Goal: Check status: Check status

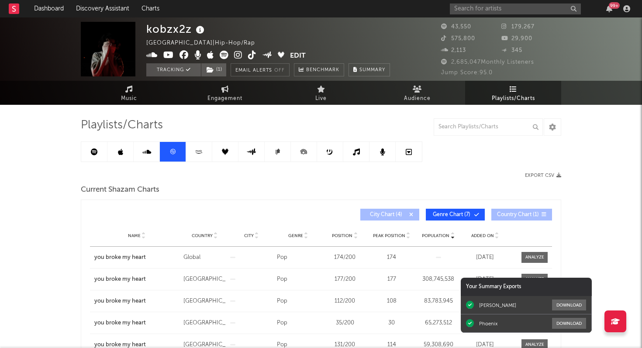
click at [609, 5] on div "99 +" at bounding box center [614, 5] width 11 height 7
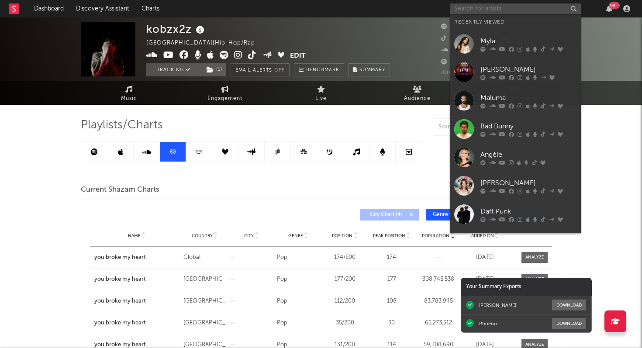
click at [485, 6] on input "text" at bounding box center [515, 8] width 131 height 11
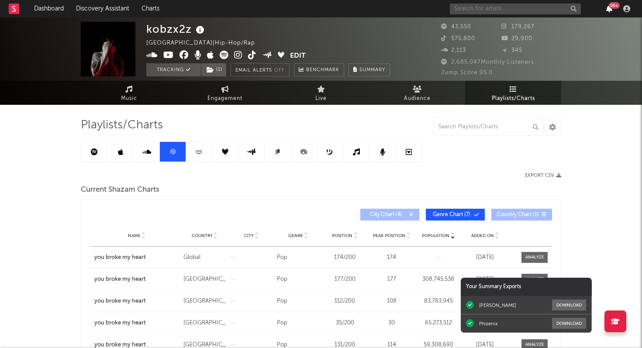
click at [607, 7] on icon "button" at bounding box center [609, 8] width 6 height 7
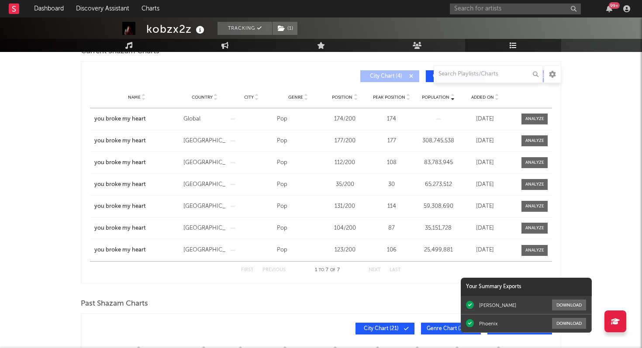
scroll to position [140, 0]
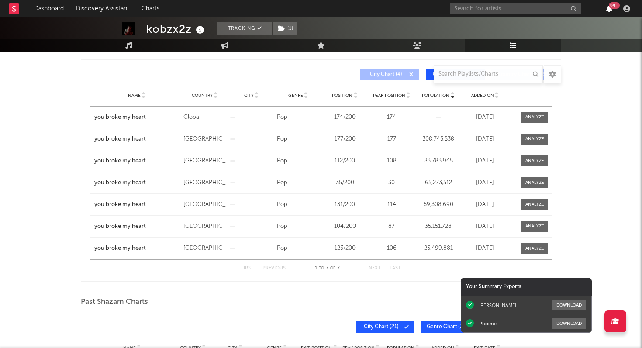
click at [611, 11] on icon "button" at bounding box center [609, 8] width 6 height 7
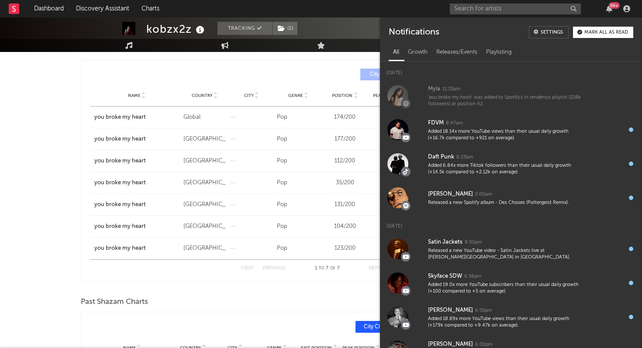
click at [40, 152] on div "kobzx2z Tracking ( 1 ) [GEOGRAPHIC_DATA] | Hip-Hop/Rap Edit Tracking ( 1 ) Emai…" at bounding box center [321, 264] width 642 height 775
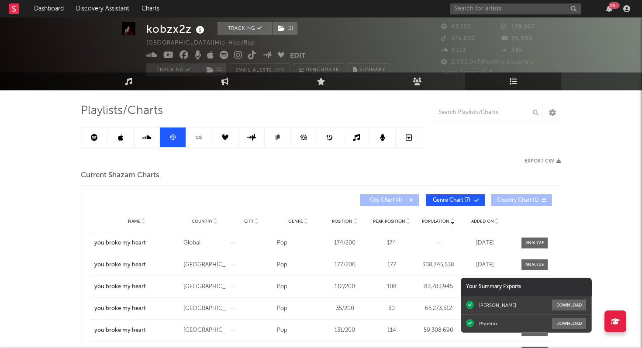
scroll to position [0, 0]
